Goal: Transaction & Acquisition: Obtain resource

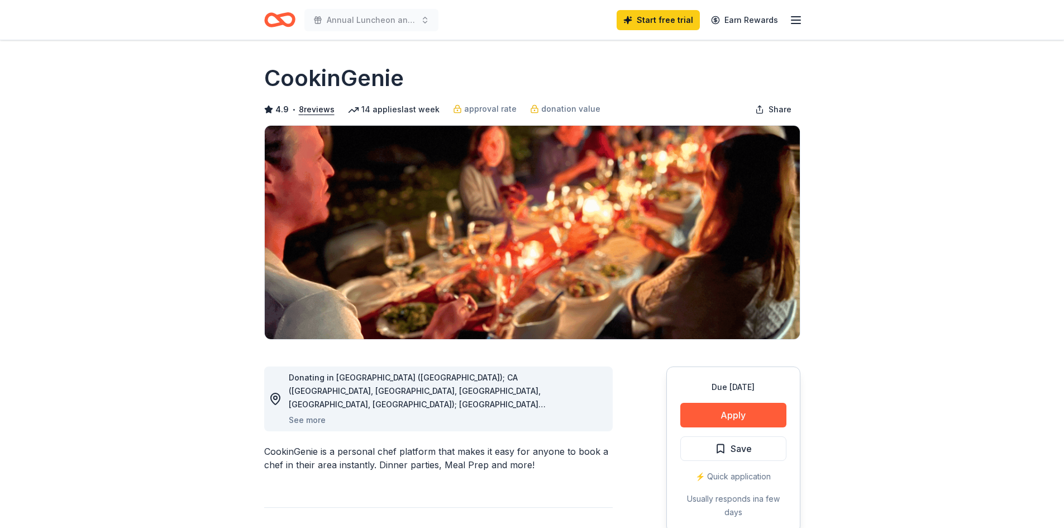
scroll to position [335, 0]
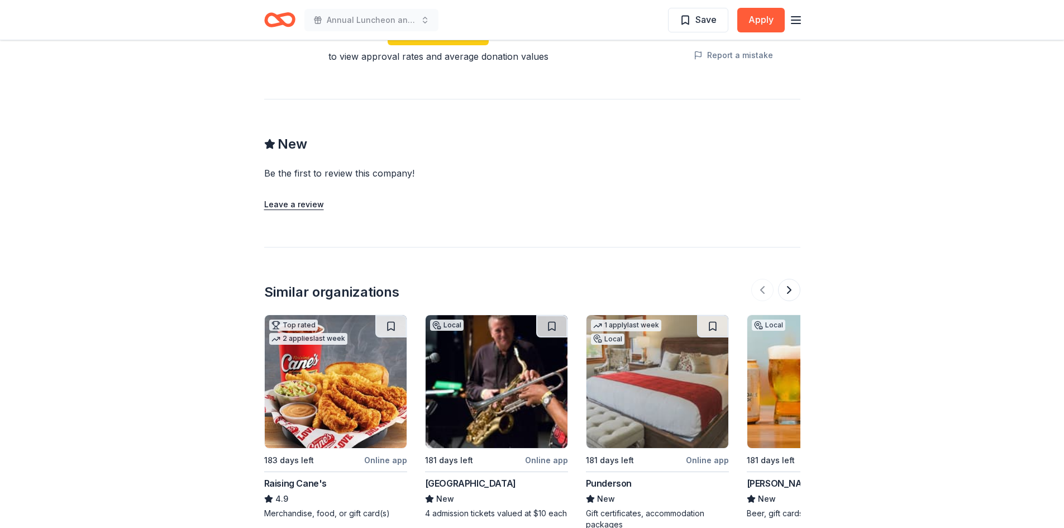
scroll to position [949, 0]
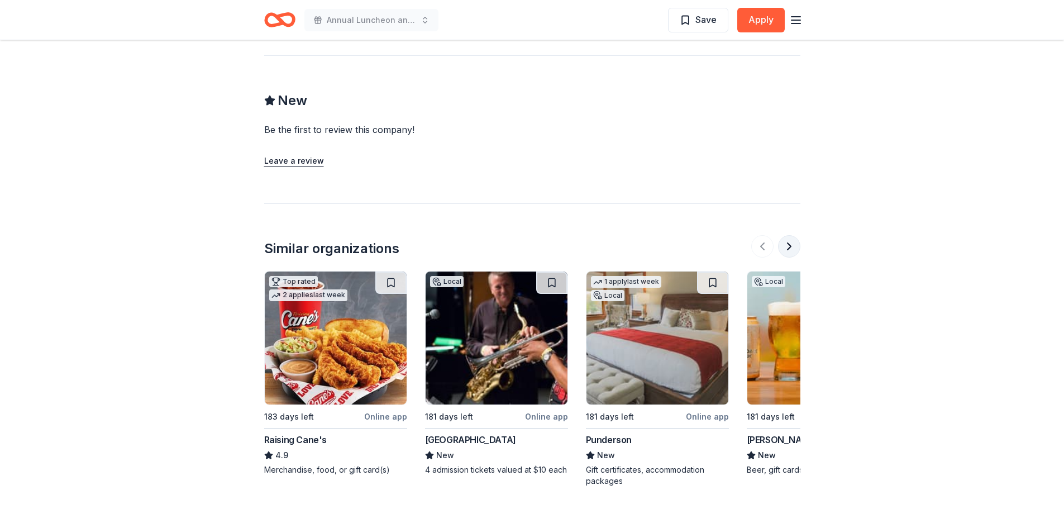
click at [787, 246] on button at bounding box center [789, 246] width 22 height 22
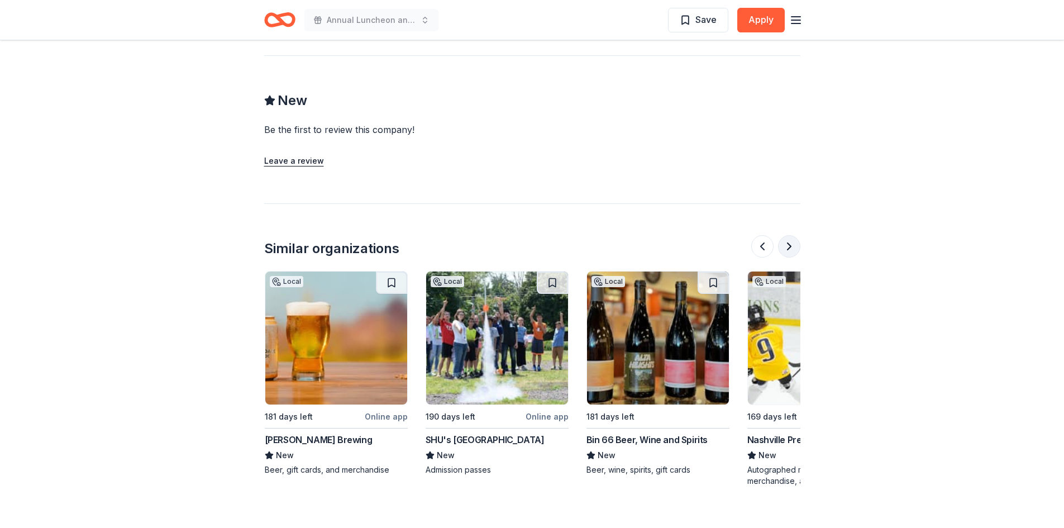
scroll to position [0, 483]
click at [501, 434] on div "SHU's [GEOGRAPHIC_DATA]" at bounding box center [484, 439] width 119 height 13
click at [784, 245] on button at bounding box center [789, 246] width 22 height 22
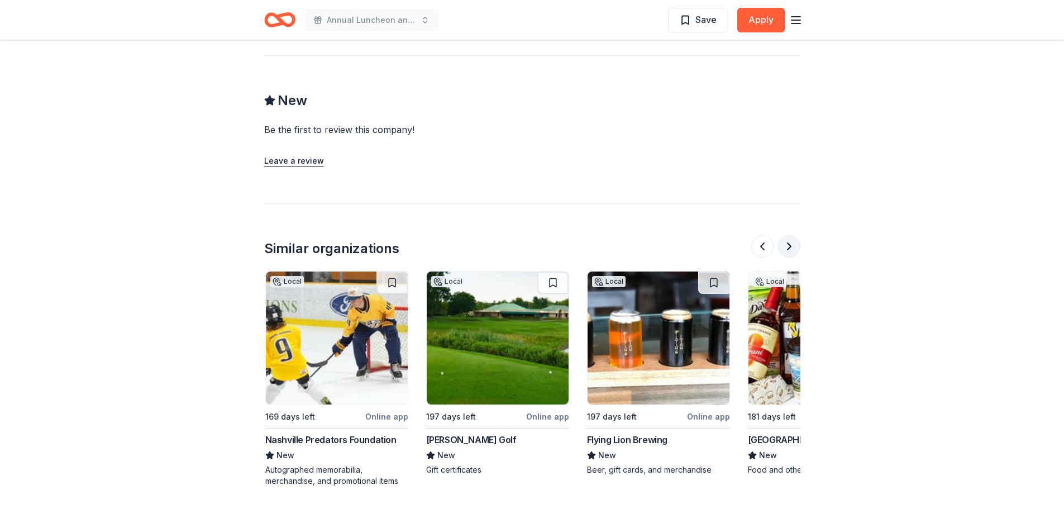
scroll to position [0, 965]
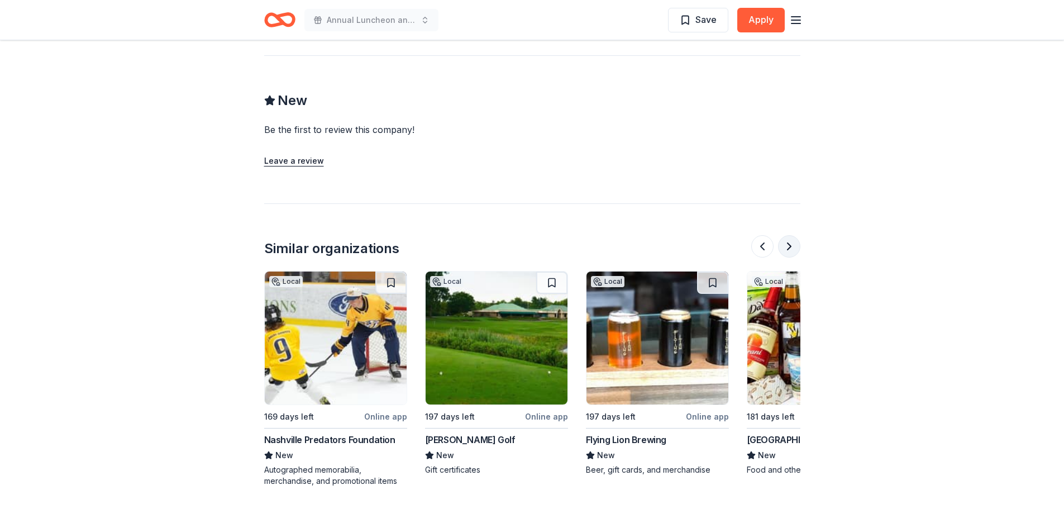
click at [784, 245] on button at bounding box center [789, 246] width 22 height 22
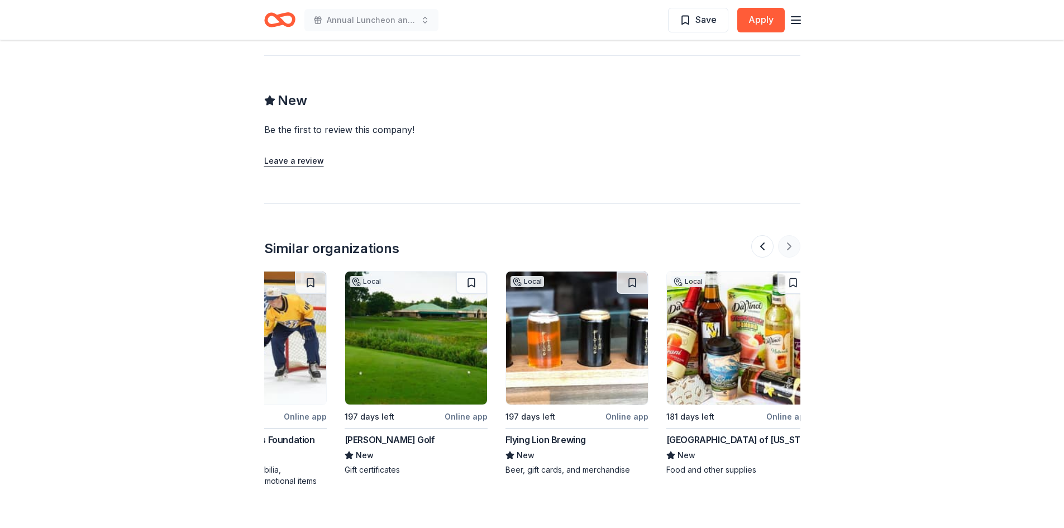
scroll to position [0, 1054]
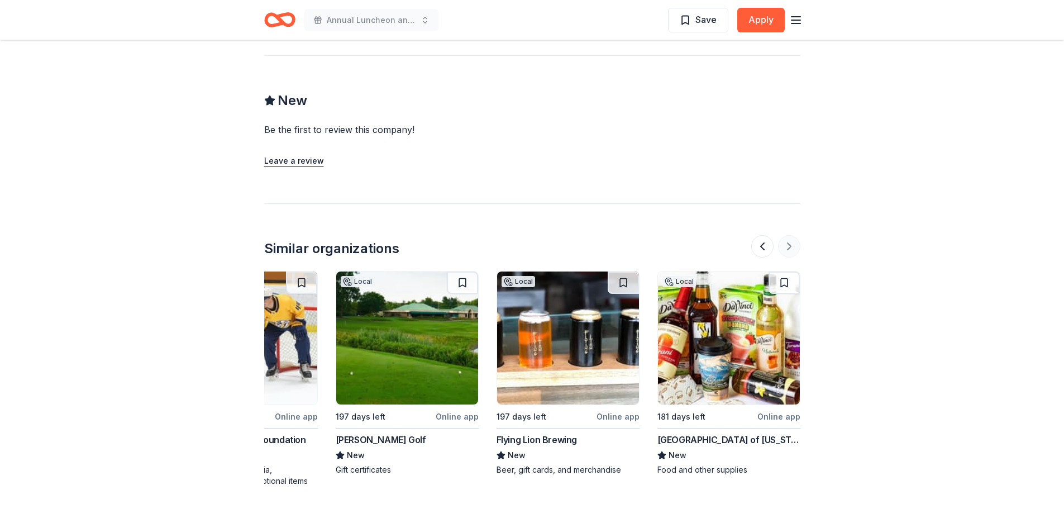
click at [784, 245] on div at bounding box center [775, 246] width 49 height 22
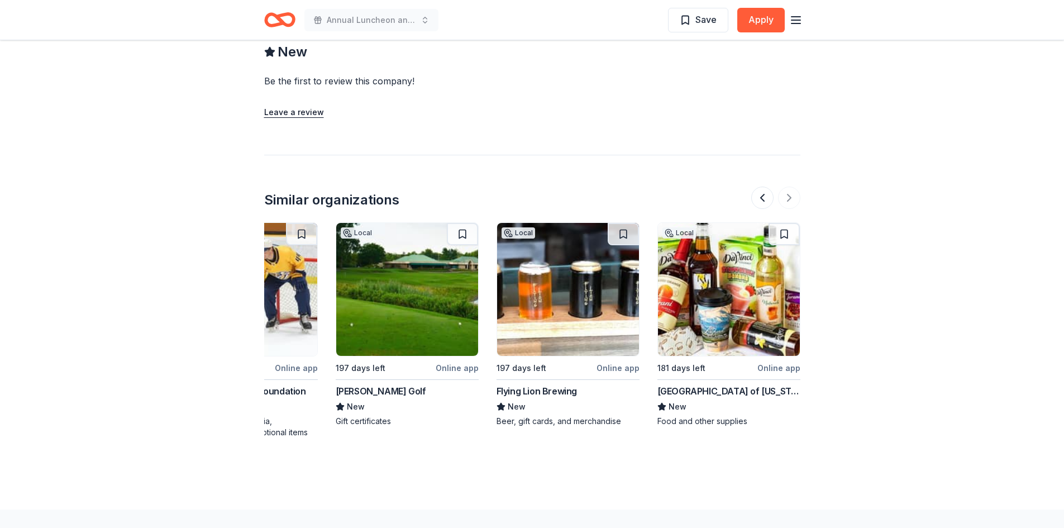
scroll to position [837, 0]
